Goal: Task Accomplishment & Management: Manage account settings

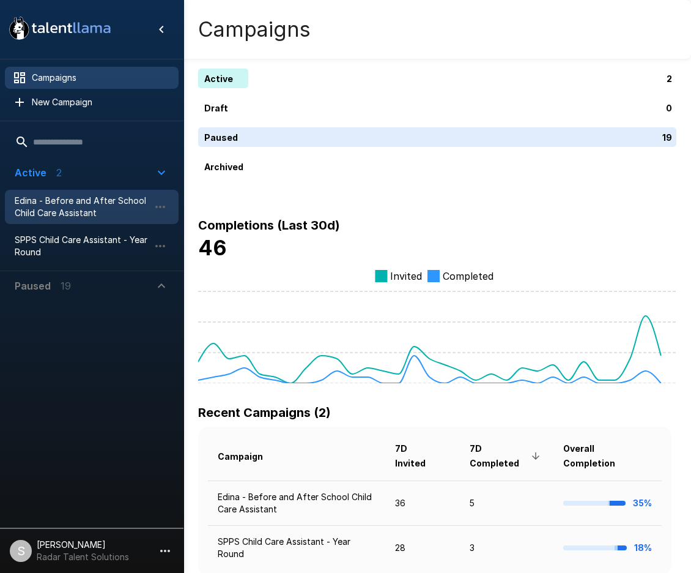
click at [63, 201] on span "Edina - Before and After School Child Care Assistant" at bounding box center [82, 207] width 135 height 24
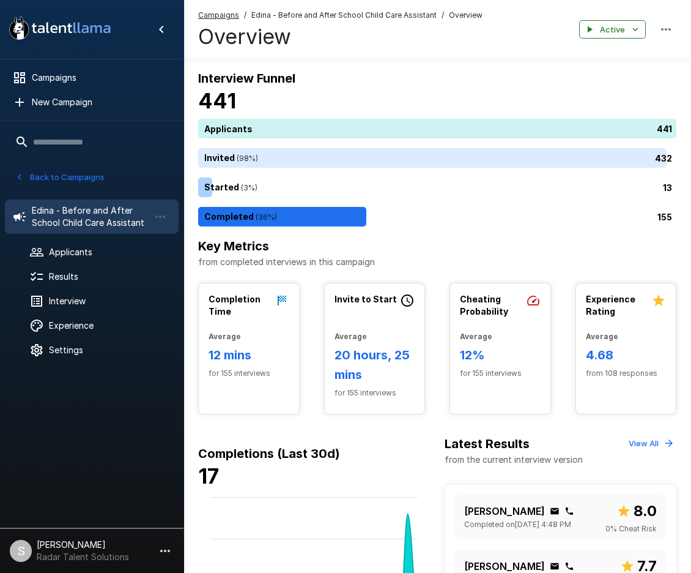
click at [80, 175] on button "Back to Campaigns" at bounding box center [59, 177] width 95 height 19
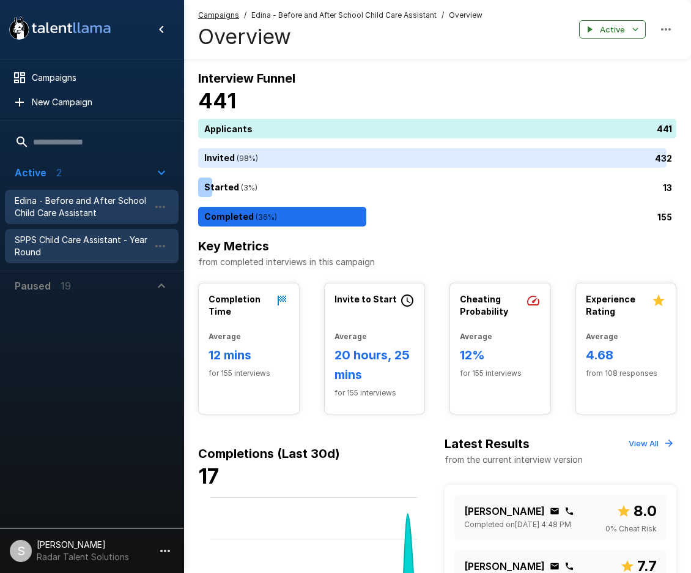
click at [47, 244] on span "SPPS Child Care Assistant - Year Round" at bounding box center [82, 246] width 135 height 24
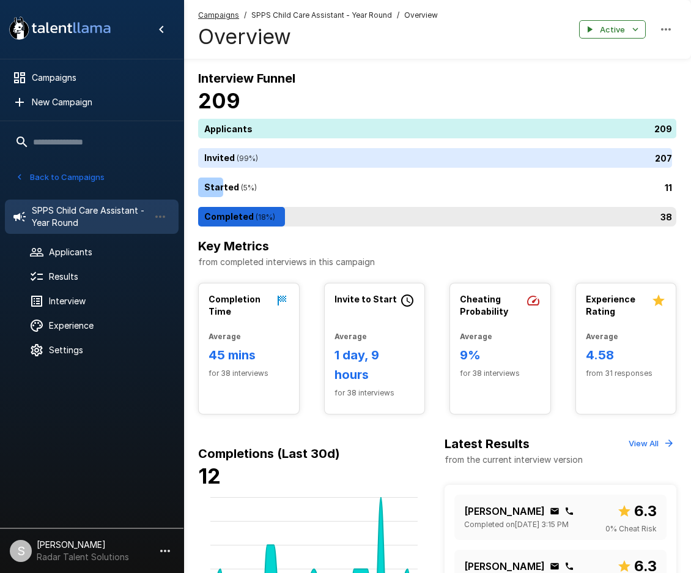
click at [261, 217] on div "38" at bounding box center [439, 217] width 483 height 20
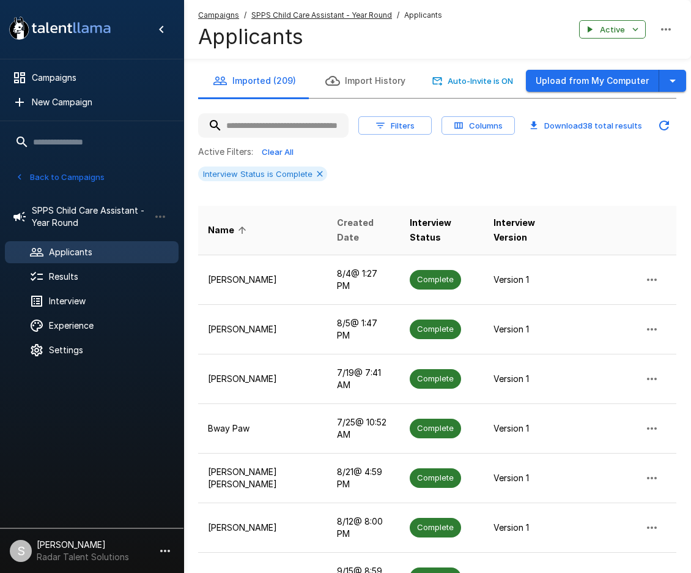
click at [337, 237] on span "Created Date" at bounding box center [363, 229] width 53 height 29
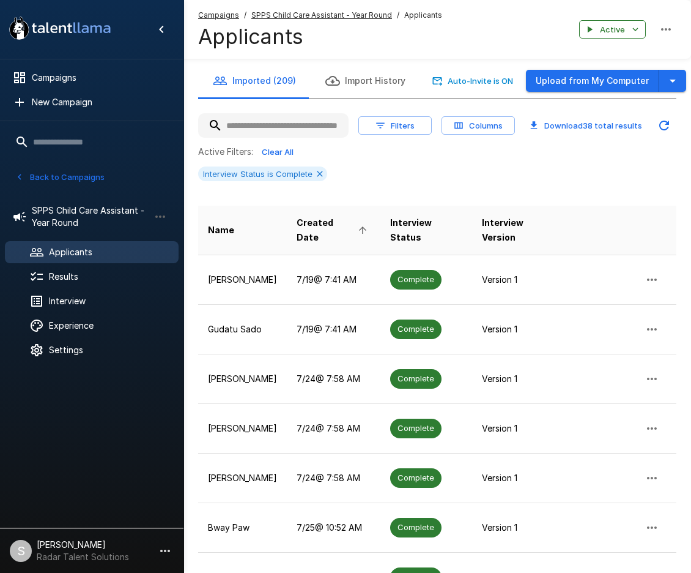
click at [319, 224] on span "Created Date" at bounding box center [334, 229] width 74 height 29
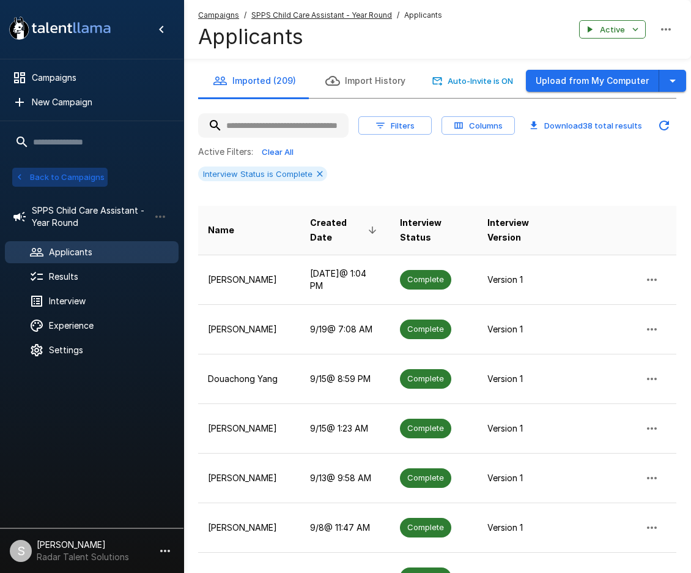
click at [64, 177] on button "Back to Campaigns" at bounding box center [59, 177] width 95 height 19
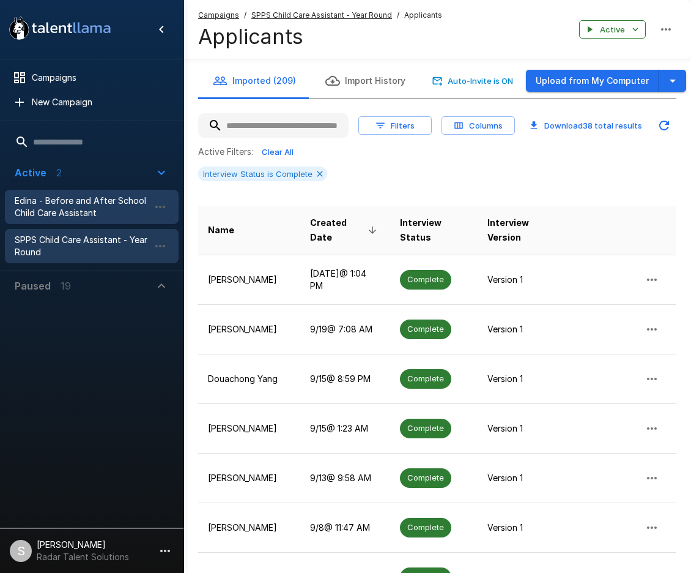
click at [67, 217] on span "Edina - Before and After School Child Care Assistant" at bounding box center [82, 207] width 135 height 24
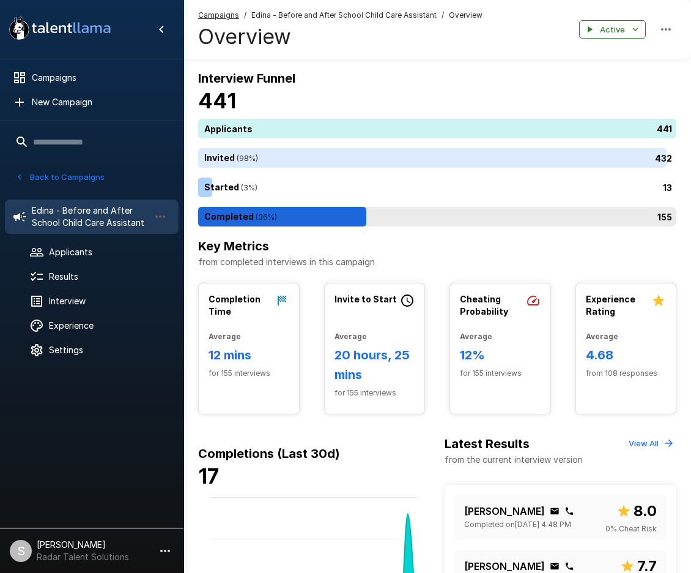
click at [294, 217] on div "155" at bounding box center [439, 217] width 483 height 20
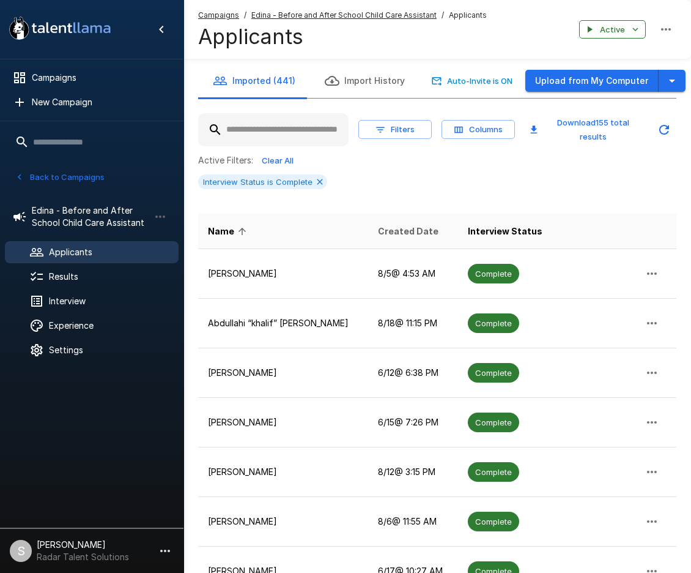
click at [378, 234] on span "Created Date" at bounding box center [408, 231] width 61 height 15
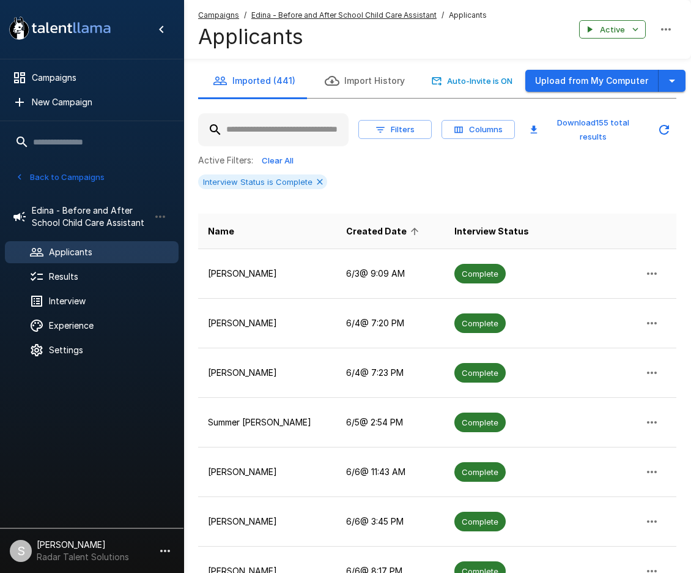
click at [352, 231] on span "Created Date" at bounding box center [384, 231] width 76 height 15
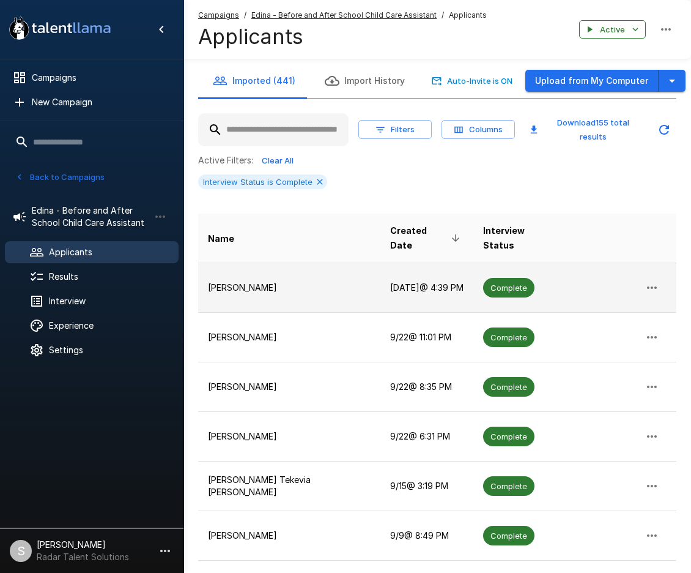
click at [381, 270] on td "[DATE] @ 4:39 PM" at bounding box center [428, 288] width 94 height 50
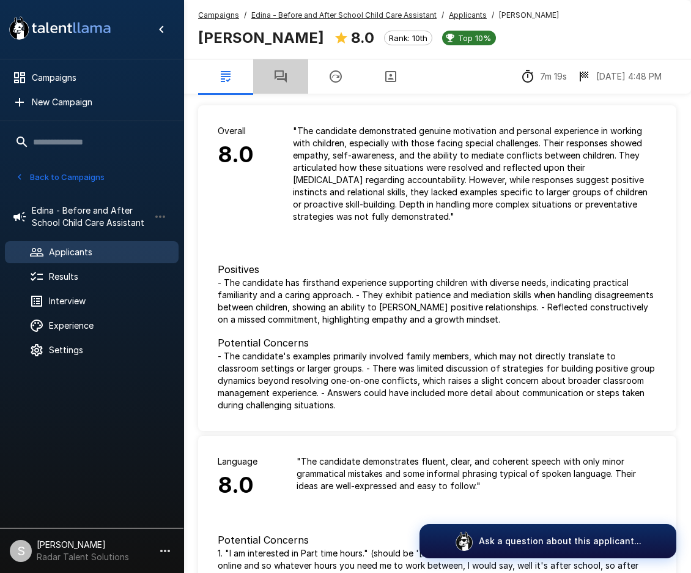
click at [285, 78] on icon "button" at bounding box center [281, 76] width 12 height 12
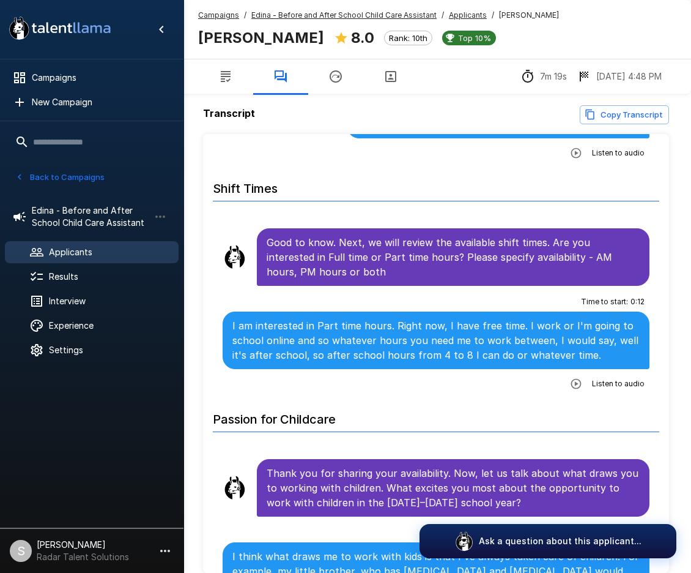
scroll to position [551, 0]
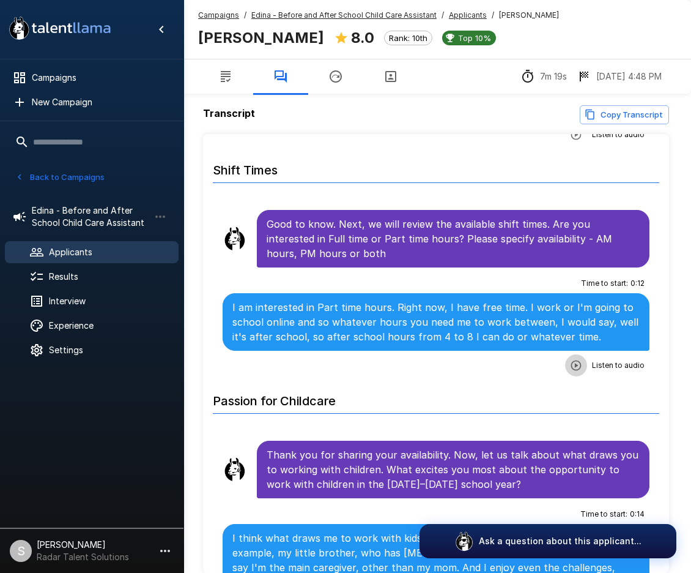
click at [572, 360] on icon "button" at bounding box center [577, 365] width 10 height 10
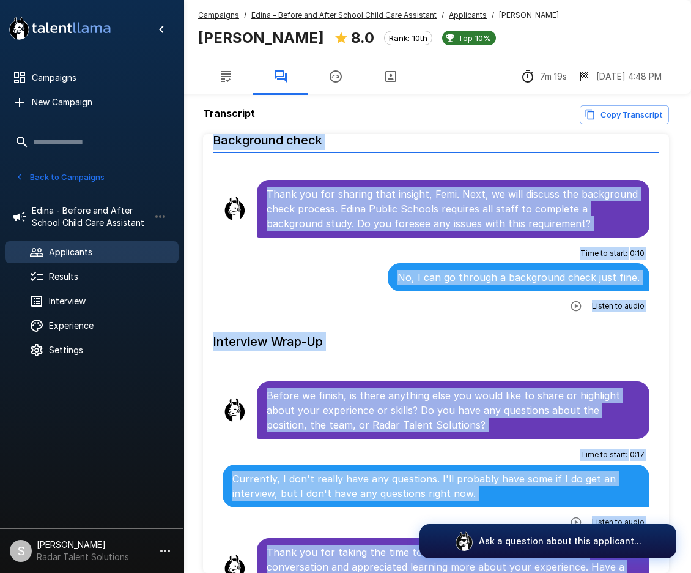
scroll to position [59, 0]
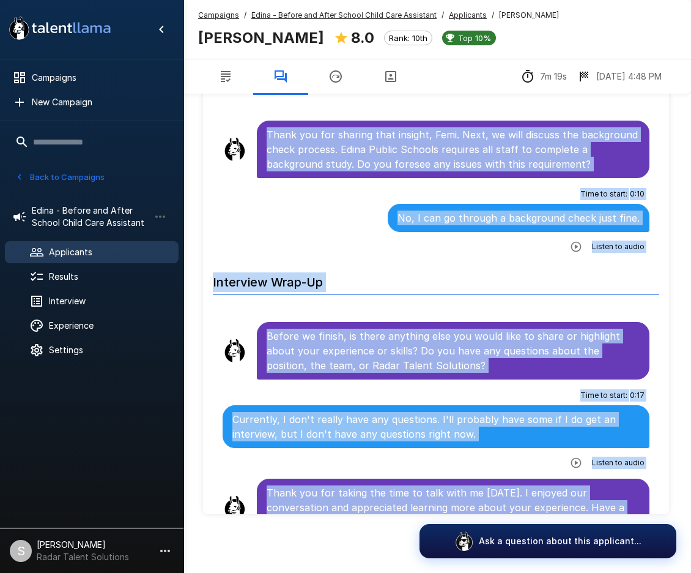
drag, startPoint x: 267, startPoint y: 214, endPoint x: 563, endPoint y: 491, distance: 404.8
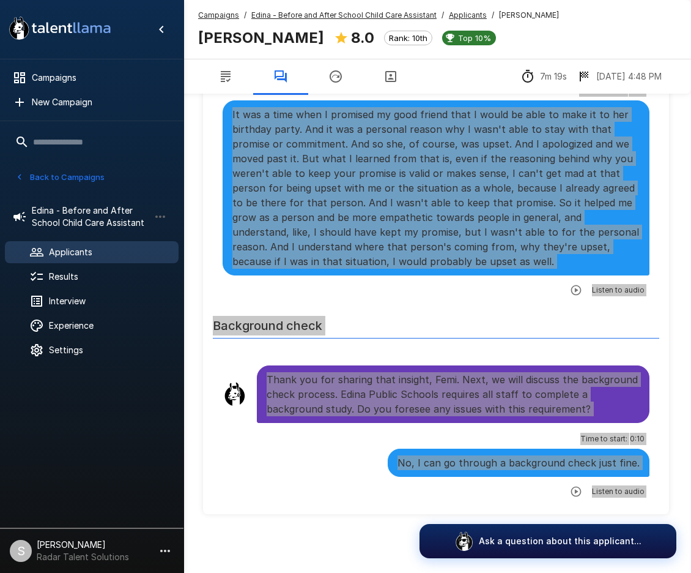
scroll to position [1411, 0]
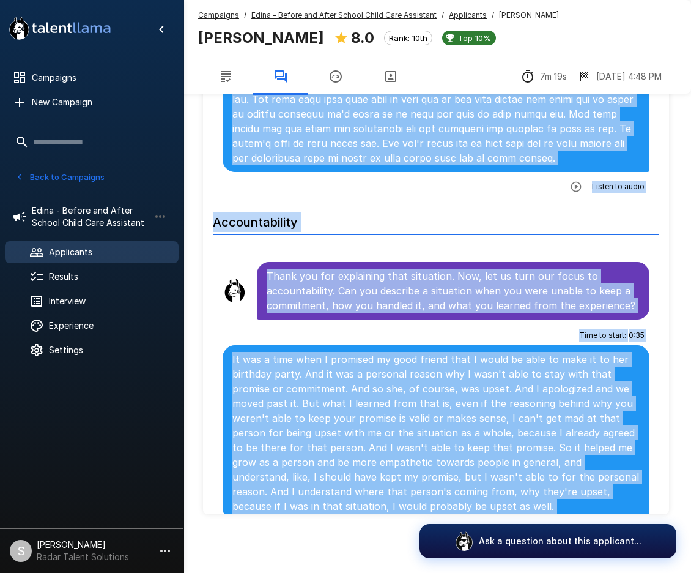
click at [396, 326] on div "Time to start : 0 : 35 It was a time when I promised my good friend that I woul…" at bounding box center [436, 435] width 427 height 219
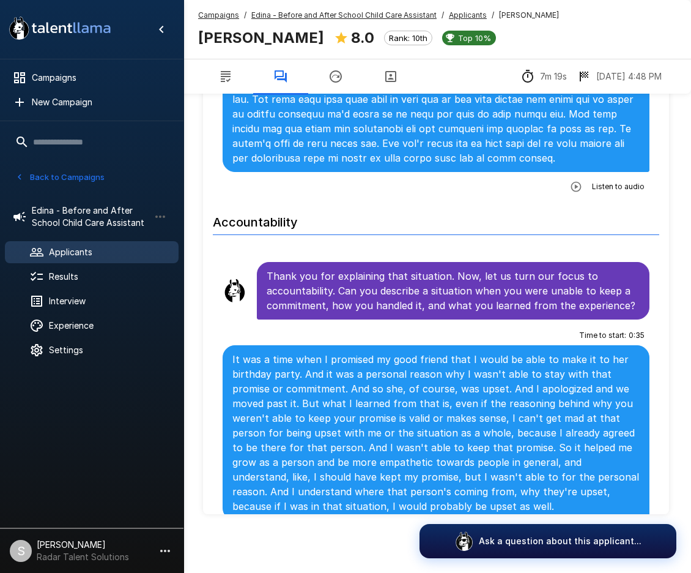
click at [570, 529] on icon "button" at bounding box center [576, 535] width 12 height 12
click at [521, 531] on icon "button" at bounding box center [526, 536] width 10 height 10
click at [285, 15] on u "Edina - Before and After School Child Care Assistant" at bounding box center [344, 14] width 185 height 9
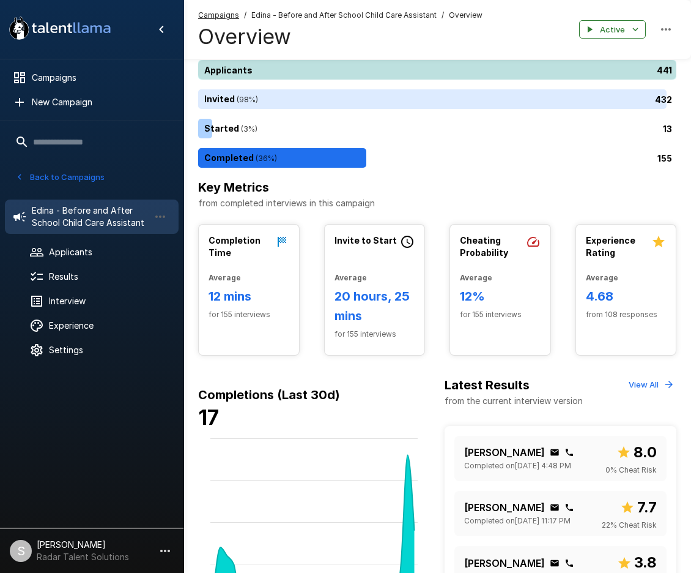
click at [260, 63] on div "441" at bounding box center [439, 70] width 483 height 20
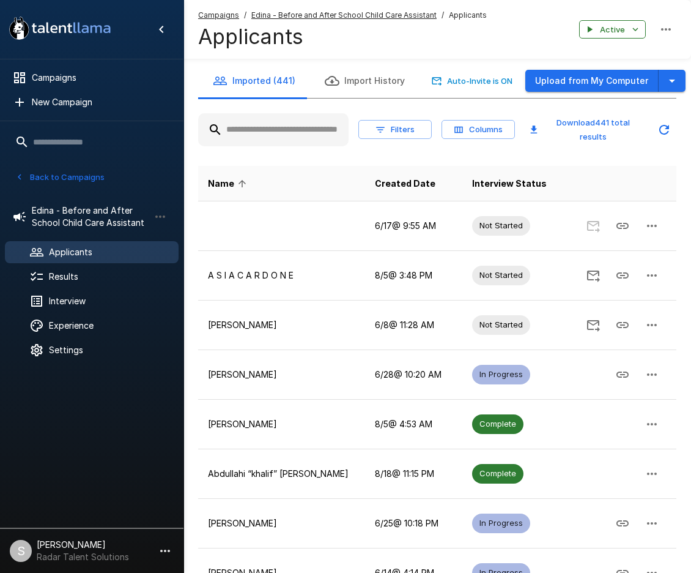
click at [264, 129] on input "text" at bounding box center [273, 130] width 151 height 22
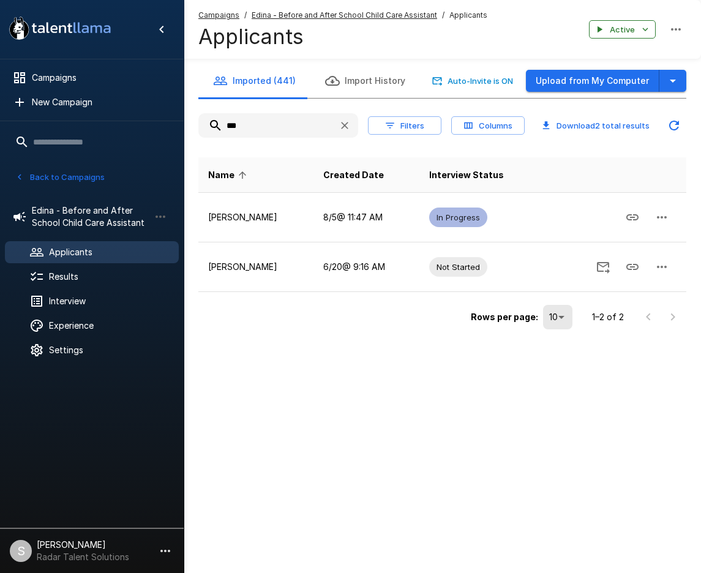
drag, startPoint x: 263, startPoint y: 129, endPoint x: 226, endPoint y: 129, distance: 36.7
click at [226, 129] on input "***" at bounding box center [263, 125] width 130 height 22
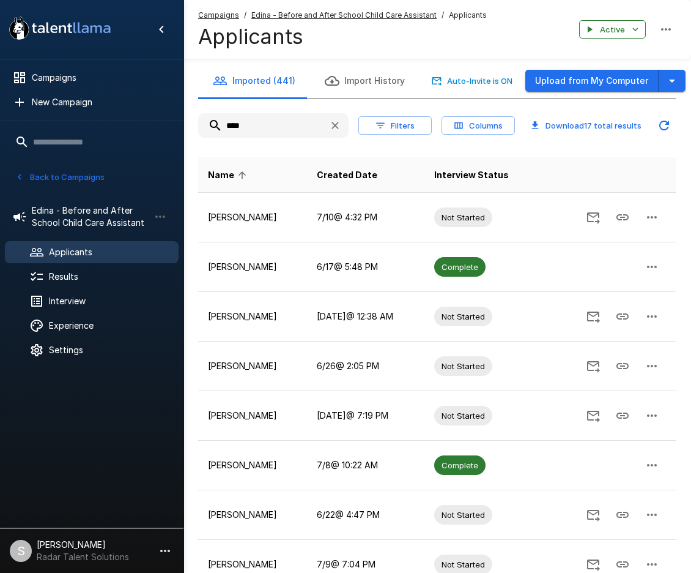
click at [259, 126] on input "****" at bounding box center [258, 125] width 121 height 22
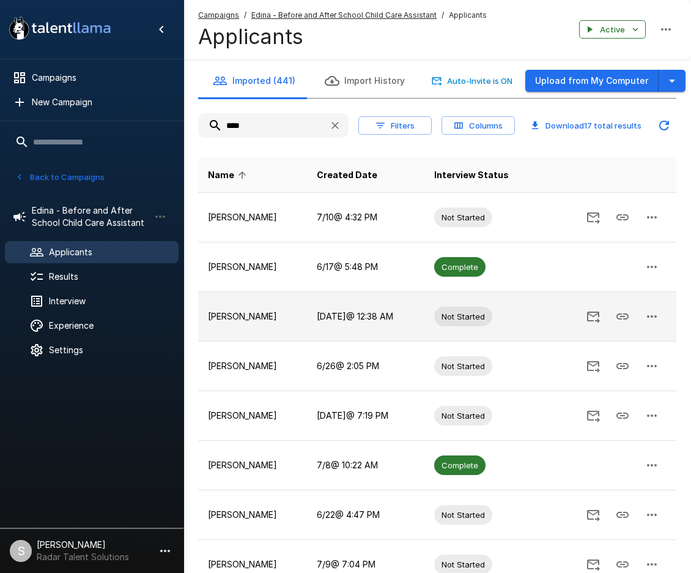
click at [666, 316] on button "button" at bounding box center [652, 316] width 29 height 29
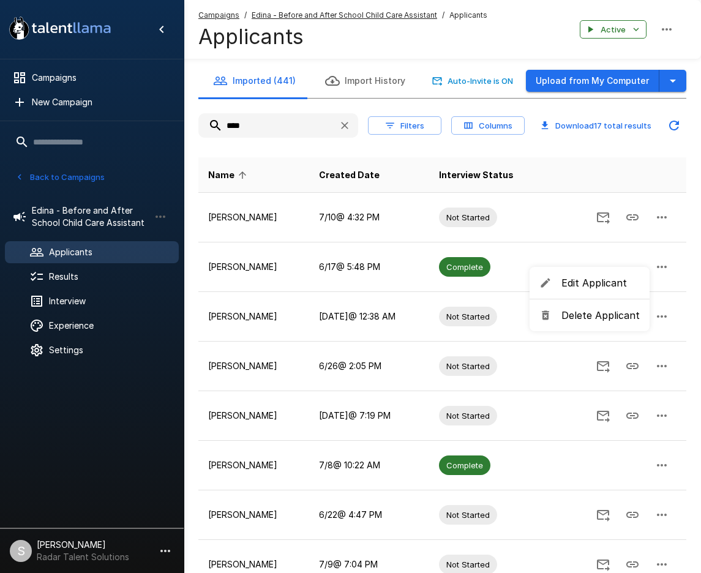
click at [628, 319] on span "Delete Applicant" at bounding box center [600, 315] width 78 height 15
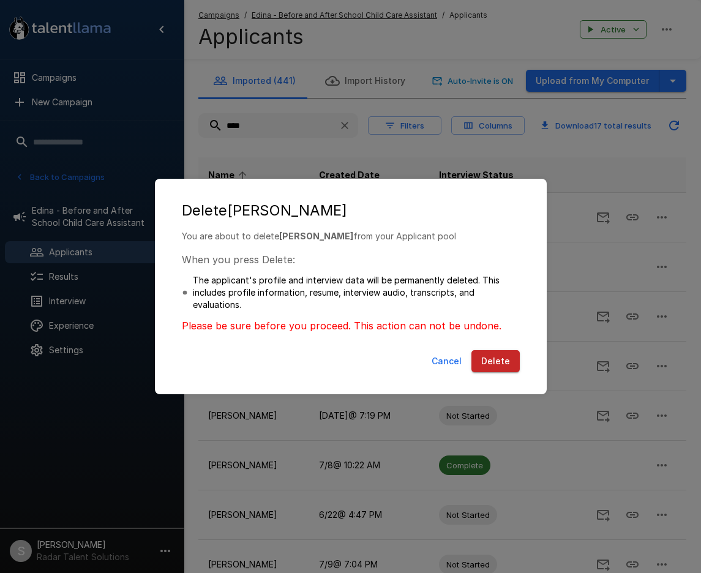
click at [500, 359] on button "Delete" at bounding box center [495, 361] width 48 height 23
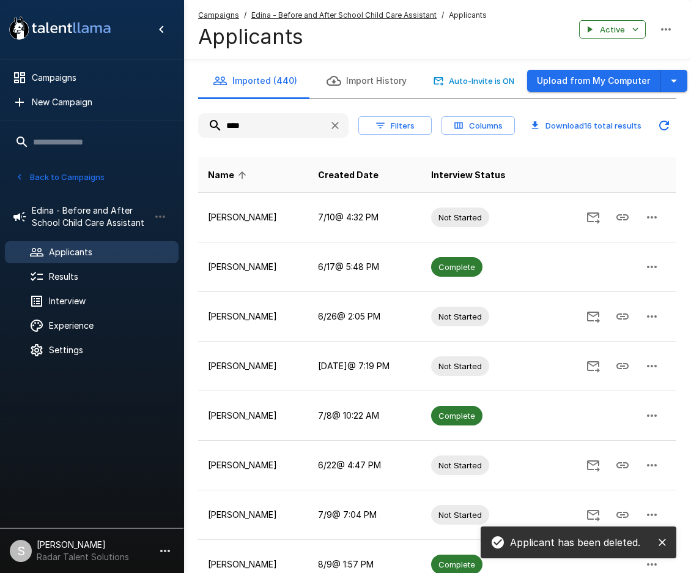
click at [297, 174] on th "Name" at bounding box center [253, 174] width 110 height 35
drag, startPoint x: 260, startPoint y: 127, endPoint x: 217, endPoint y: 127, distance: 42.8
click at [217, 127] on input "****" at bounding box center [258, 125] width 121 height 22
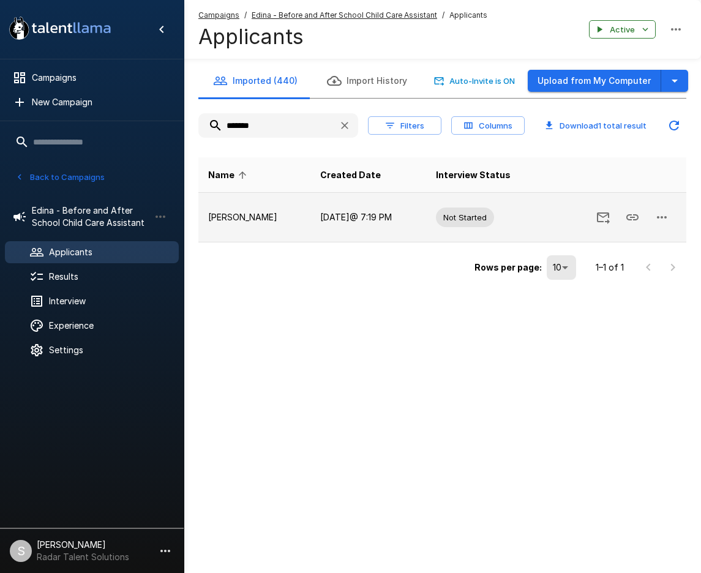
click at [656, 217] on icon "button" at bounding box center [661, 217] width 15 height 15
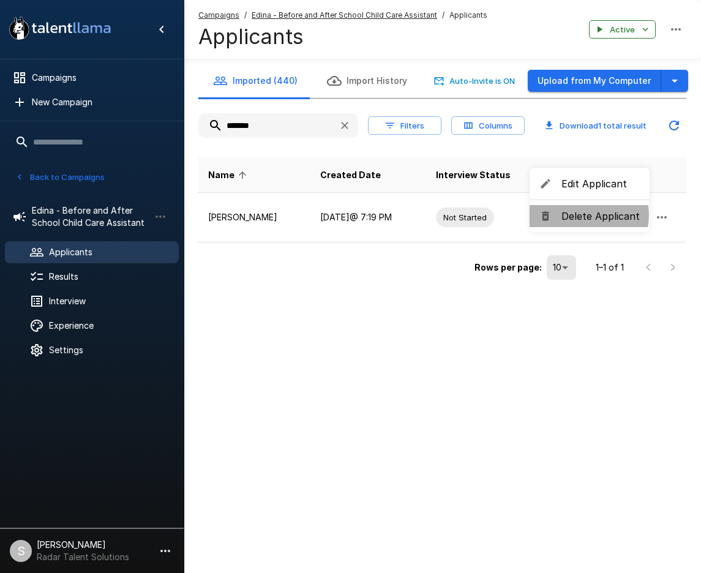
click at [581, 215] on span "Delete Applicant" at bounding box center [600, 216] width 78 height 15
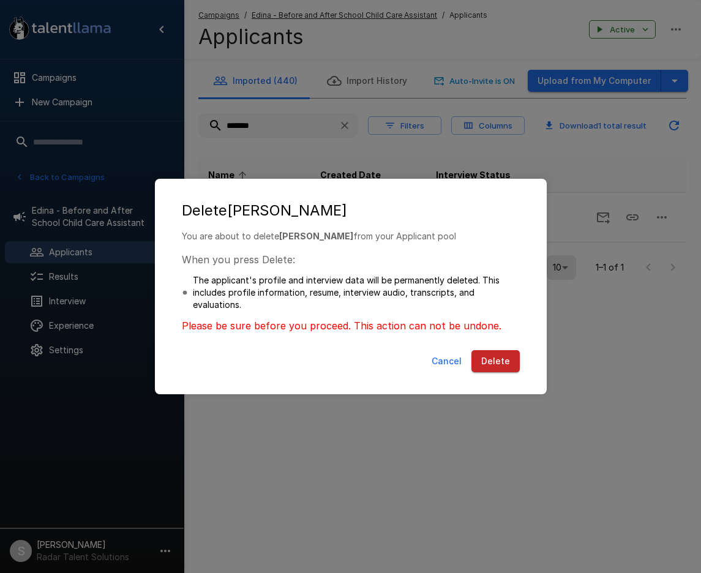
click at [492, 359] on button "Delete" at bounding box center [495, 361] width 48 height 23
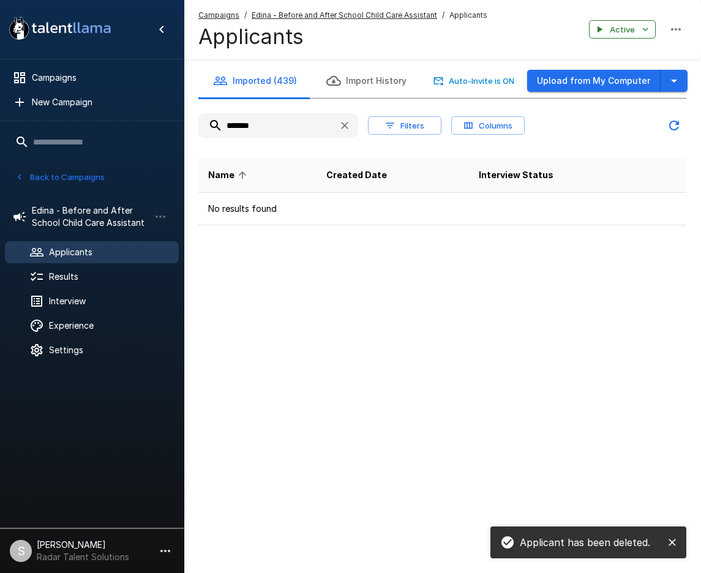
drag, startPoint x: 266, startPoint y: 121, endPoint x: 193, endPoint y: 121, distance: 73.4
click at [193, 121] on div "Imported (439) Import History Auto-Invite is ON Upload from My Computer *******…" at bounding box center [442, 145] width 517 height 162
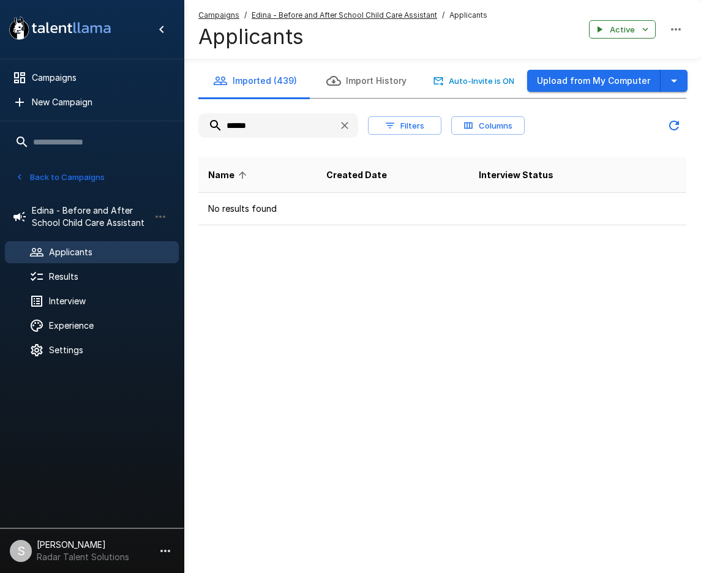
drag, startPoint x: 277, startPoint y: 124, endPoint x: 176, endPoint y: 122, distance: 101.0
click at [184, 122] on div ".st0{fill:#FFFFFF;} .st1{fill:#76a4ed;} Campaigns New Campaign Active 2 Edina -…" at bounding box center [442, 137] width 517 height 274
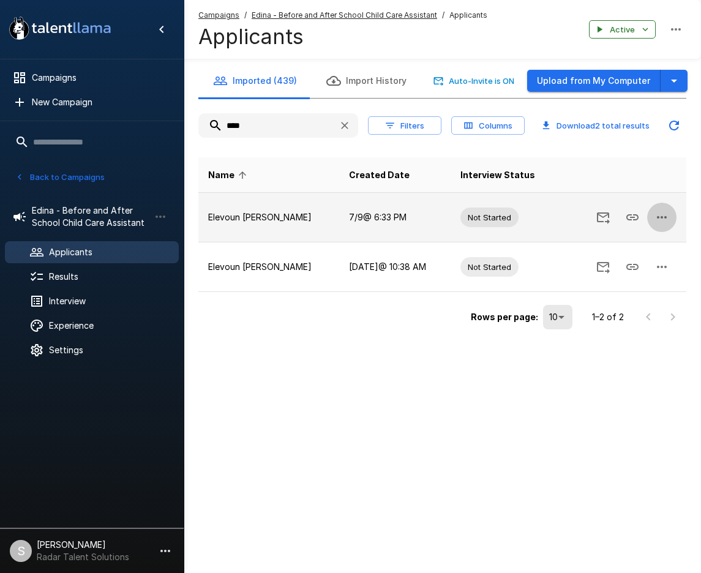
click at [662, 214] on icon "button" at bounding box center [661, 217] width 15 height 15
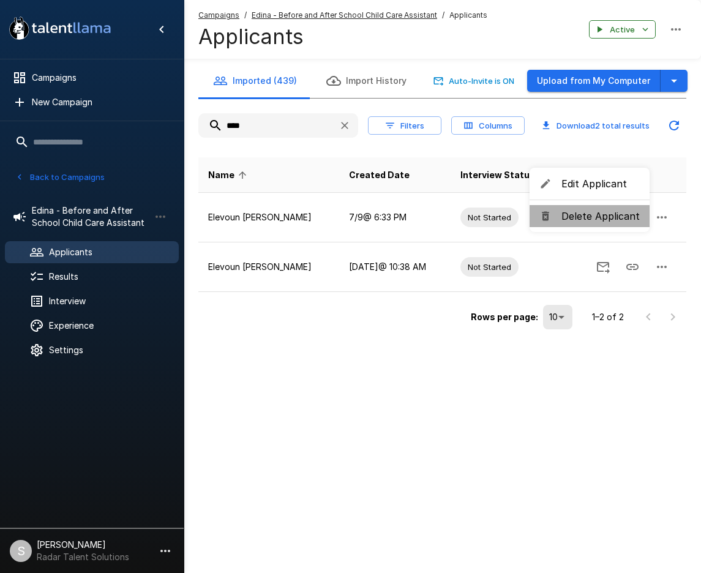
click at [592, 214] on span "Delete Applicant" at bounding box center [600, 216] width 78 height 15
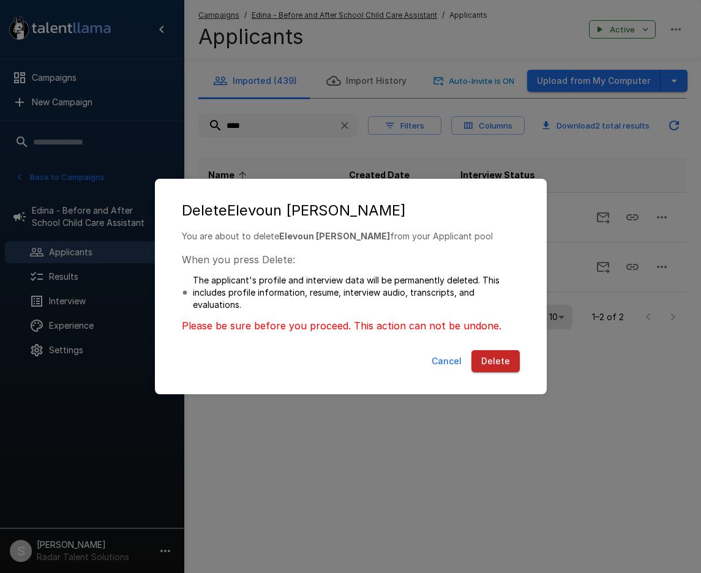
click at [495, 357] on button "Delete" at bounding box center [495, 361] width 48 height 23
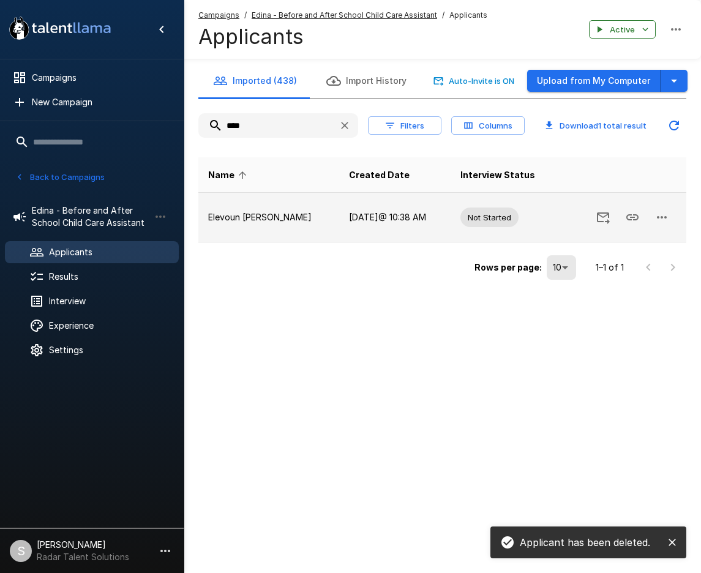
click at [652, 219] on button "button" at bounding box center [661, 217] width 29 height 29
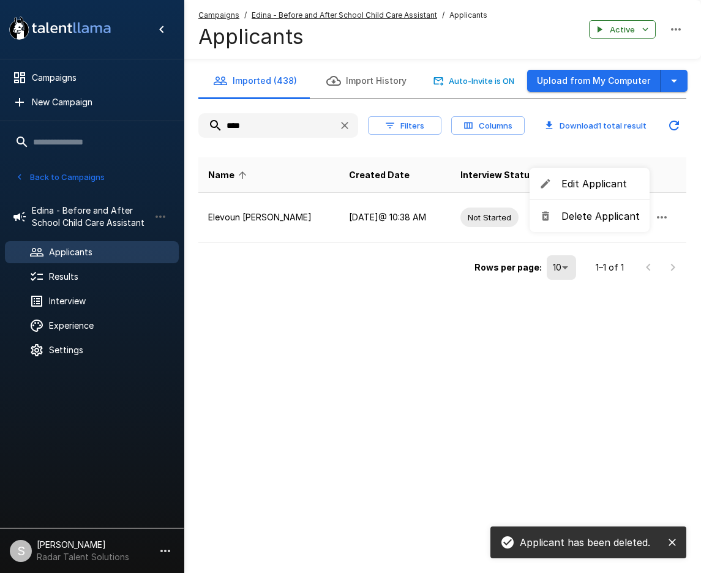
click at [612, 218] on span "Delete Applicant" at bounding box center [600, 216] width 78 height 15
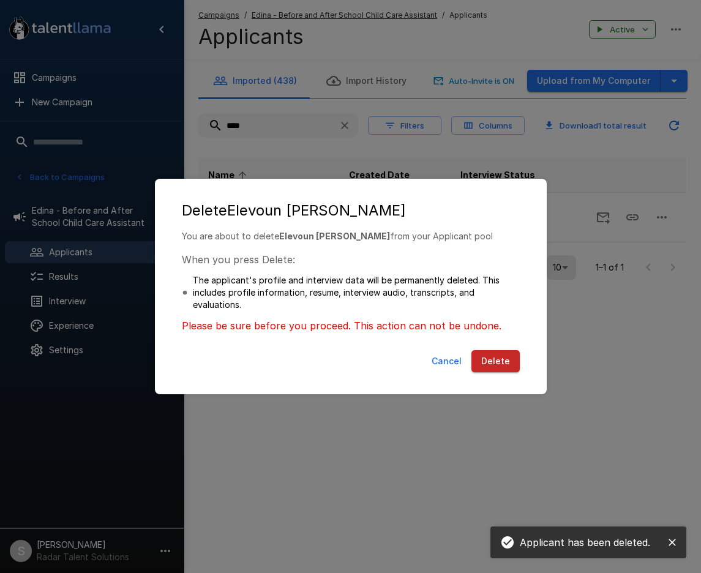
click at [498, 361] on button "Delete" at bounding box center [495, 361] width 48 height 23
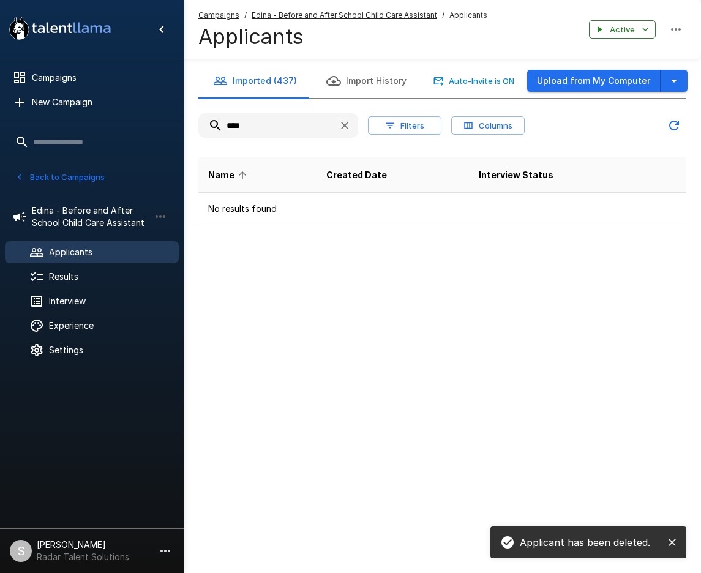
drag, startPoint x: 260, startPoint y: 124, endPoint x: 207, endPoint y: 121, distance: 52.7
click at [207, 121] on input "****" at bounding box center [263, 125] width 130 height 22
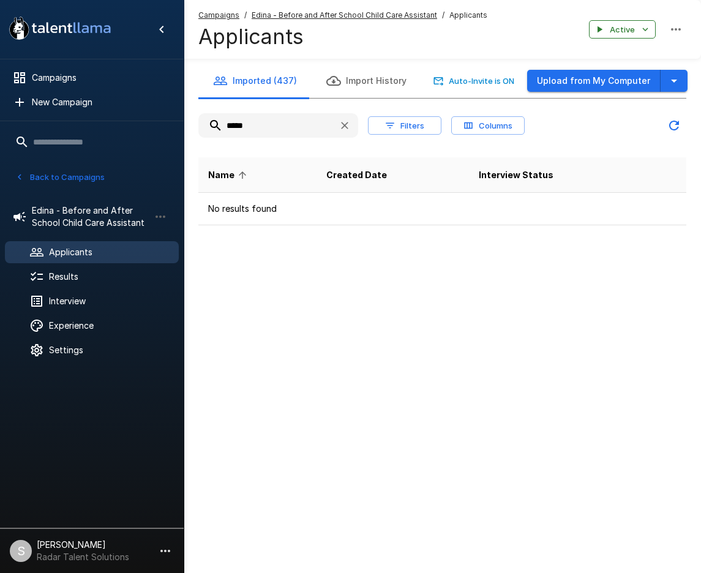
drag, startPoint x: 269, startPoint y: 122, endPoint x: 211, endPoint y: 123, distance: 58.1
click at [211, 123] on input "*****" at bounding box center [263, 125] width 130 height 22
type input "*"
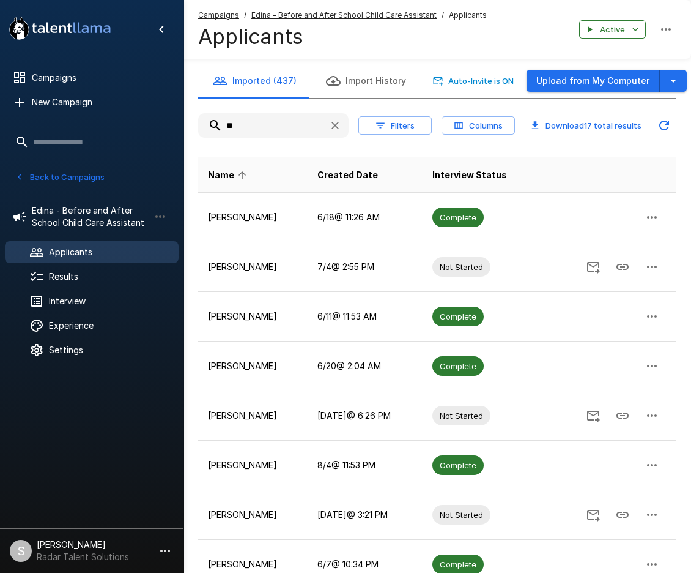
type input "*"
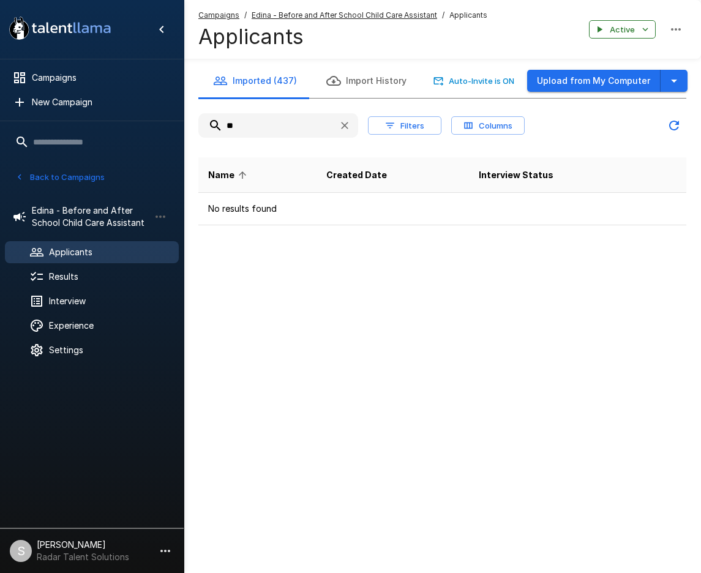
type input "*"
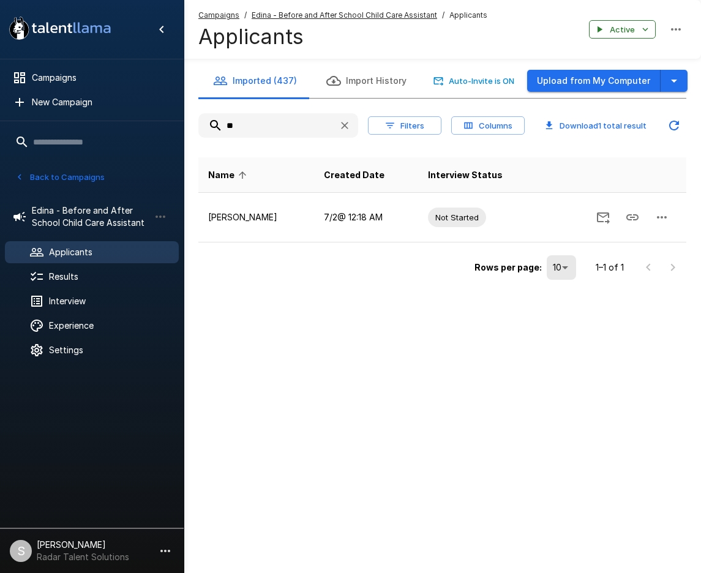
type input "*"
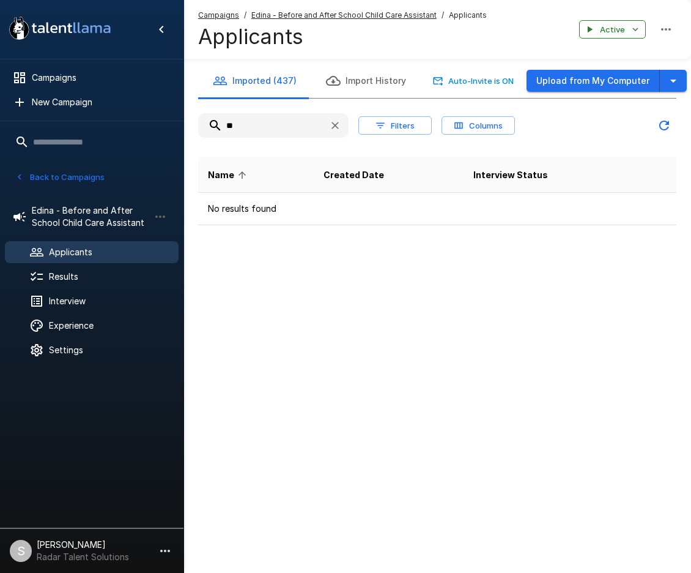
type input "*"
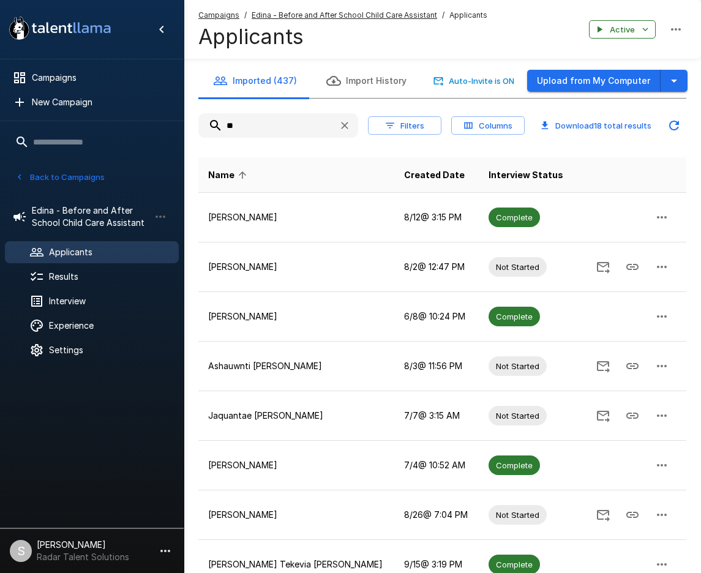
type input "*"
